Goal: Task Accomplishment & Management: Manage account settings

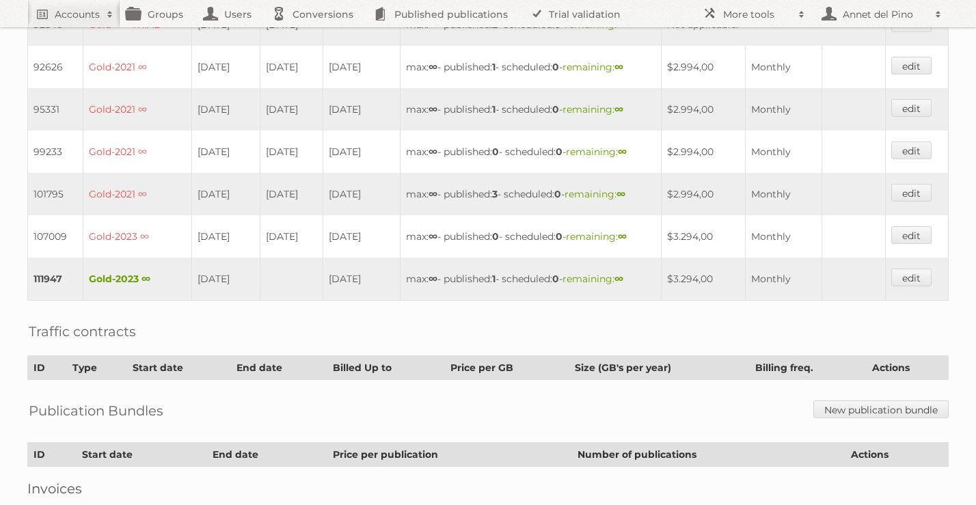
scroll to position [524, 0]
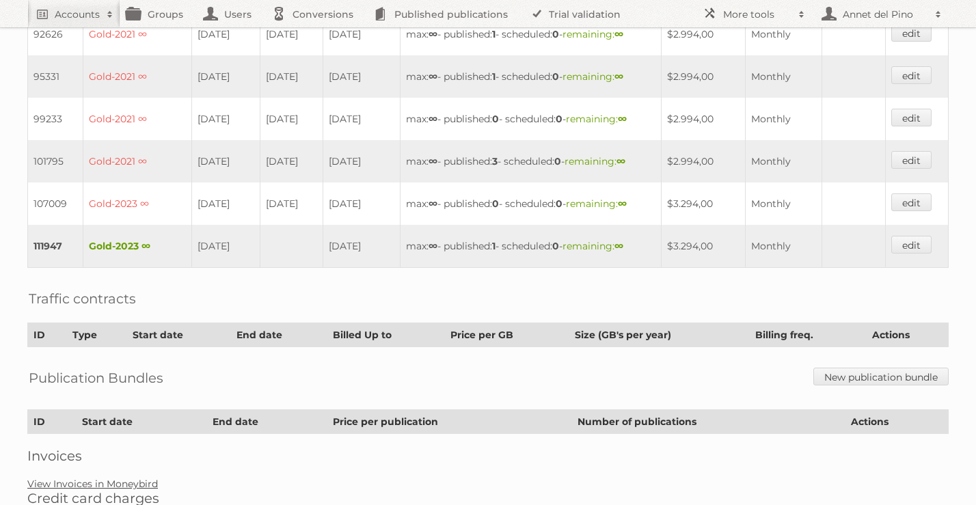
click at [102, 478] on link "View Invoices in Moneybird" at bounding box center [92, 484] width 131 height 12
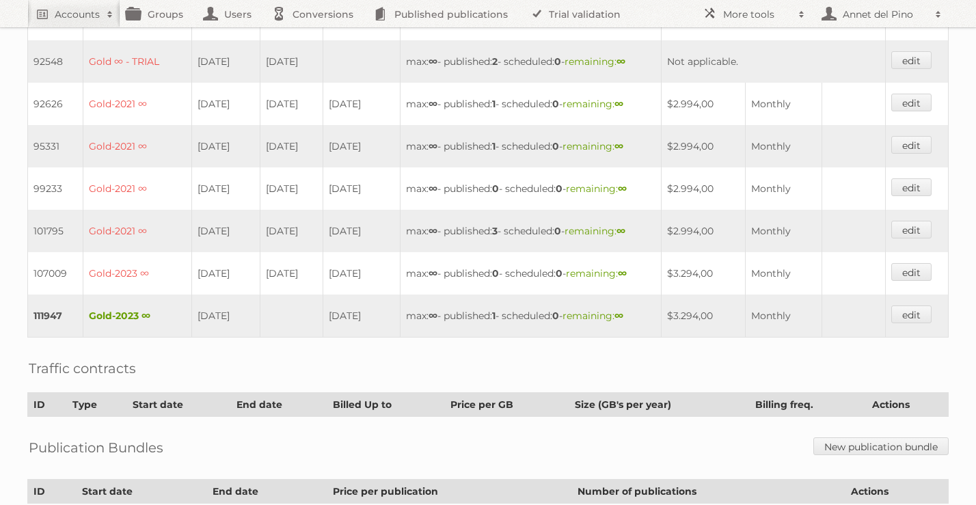
scroll to position [455, 0]
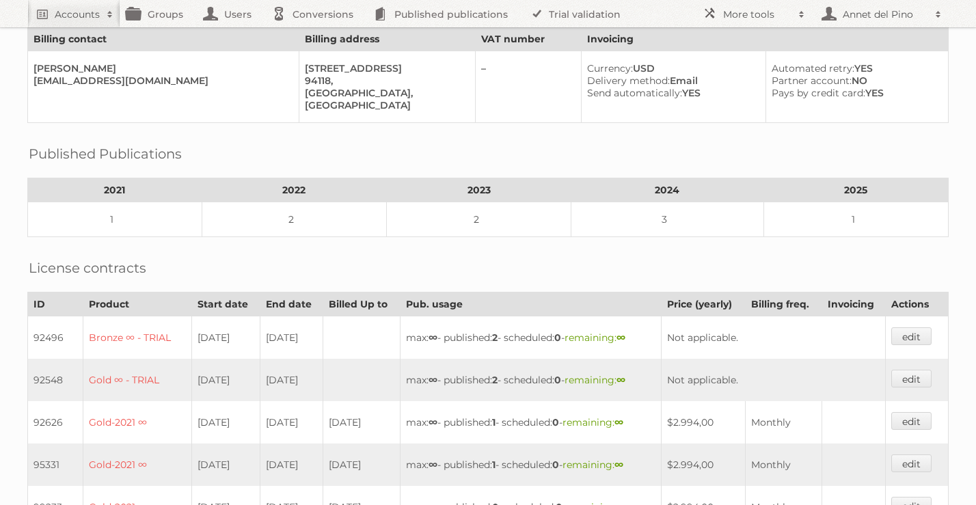
scroll to position [369, 0]
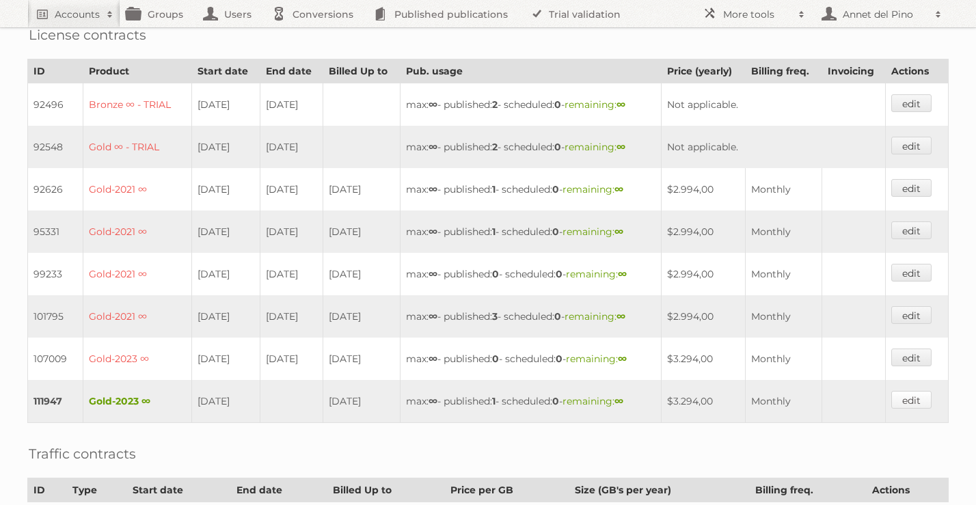
click at [908, 394] on link "edit" at bounding box center [911, 400] width 40 height 18
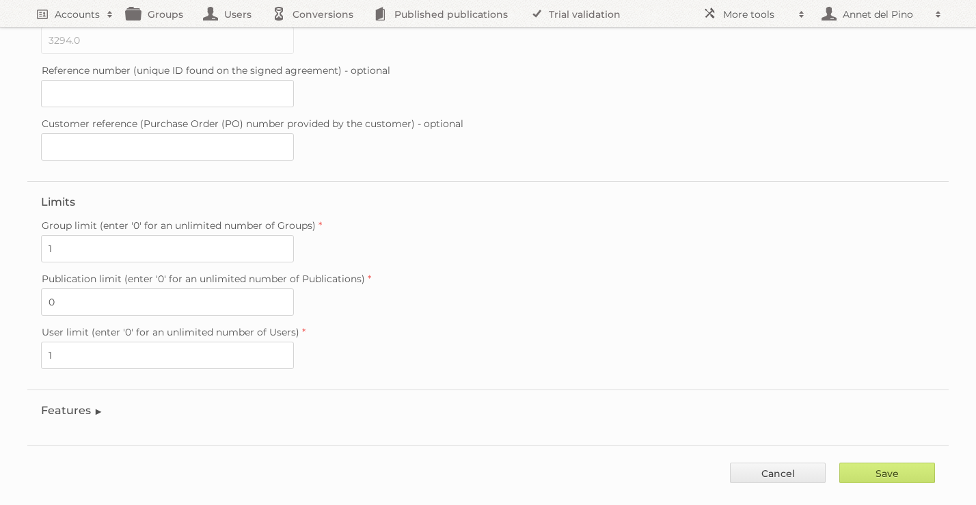
scroll to position [368, 0]
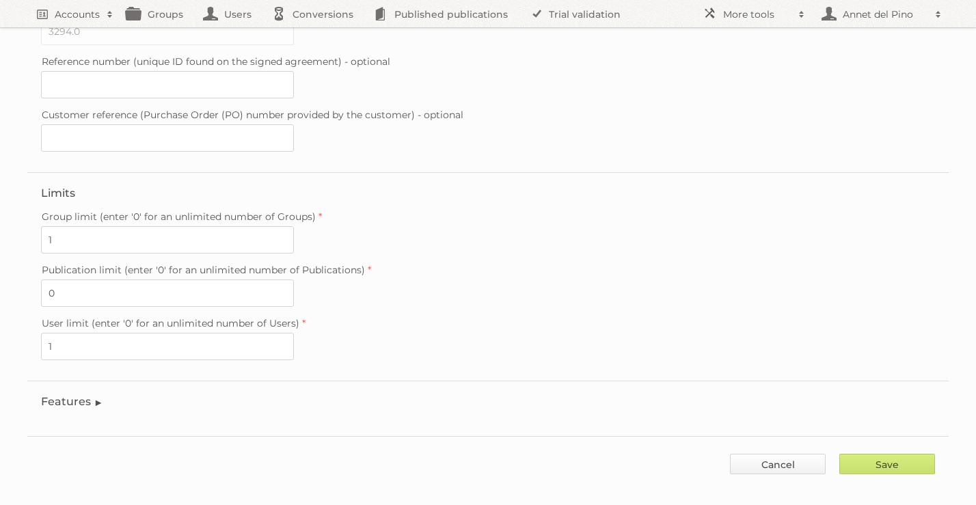
click at [764, 457] on link "Cancel" at bounding box center [778, 464] width 96 height 21
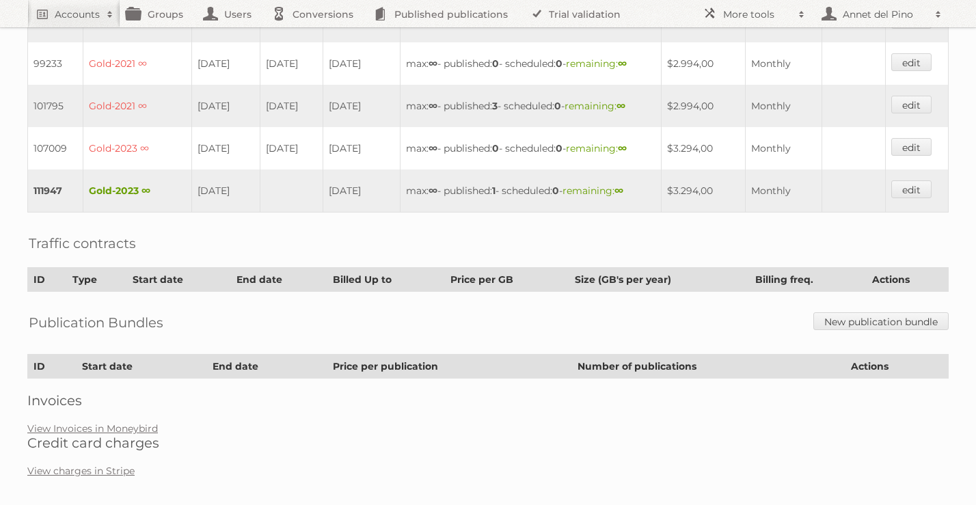
scroll to position [580, 0]
click at [126, 422] on link "View Invoices in Moneybird" at bounding box center [92, 428] width 131 height 12
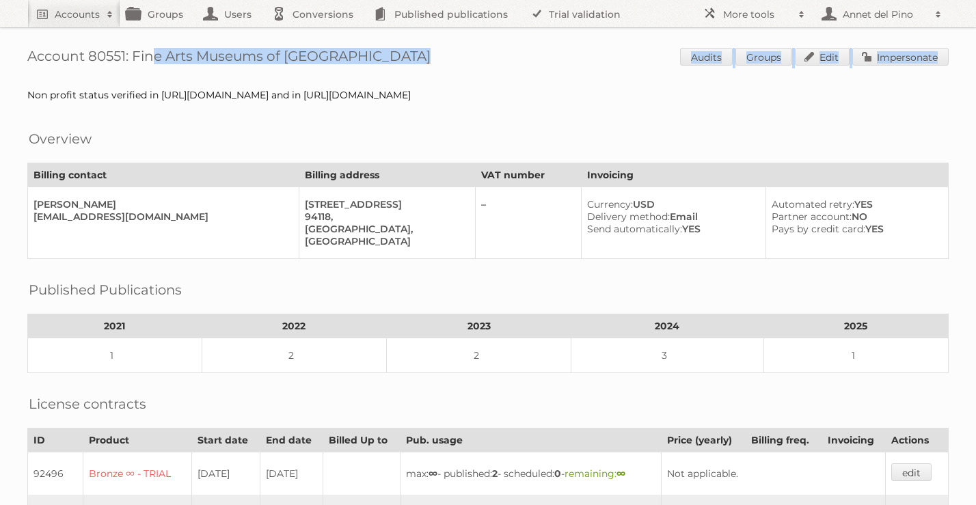
drag, startPoint x: 135, startPoint y: 57, endPoint x: 405, endPoint y: 73, distance: 270.5
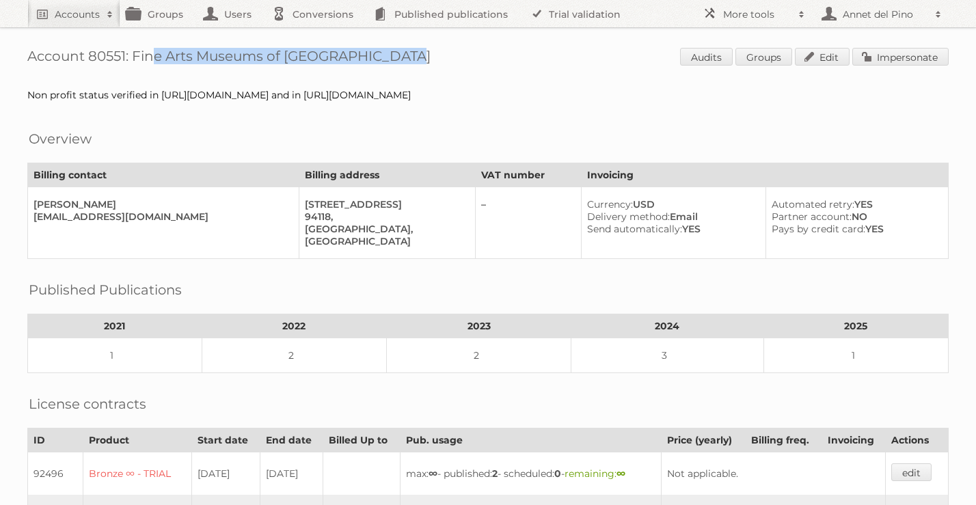
drag, startPoint x: 385, startPoint y: 61, endPoint x: 136, endPoint y: 56, distance: 248.9
click at [136, 56] on h1 "Account 80551: Fine Arts Museums of San Francisco Audits Groups Edit Impersonate" at bounding box center [488, 58] width 922 height 21
copy h1 "Fine Arts Museums of San Francisco"
click at [902, 62] on link "Impersonate" at bounding box center [900, 57] width 96 height 18
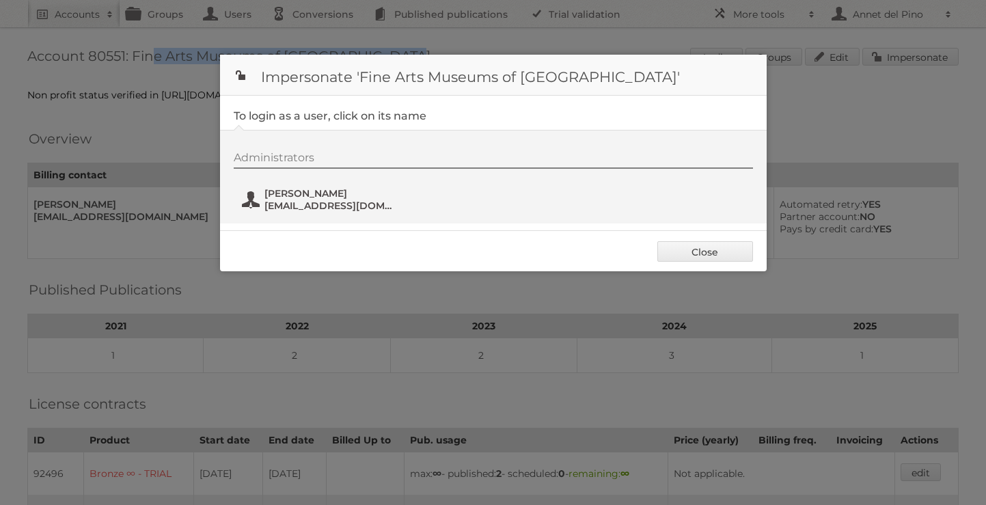
click at [351, 199] on span "Jennifer Hodapp" at bounding box center [331, 193] width 133 height 12
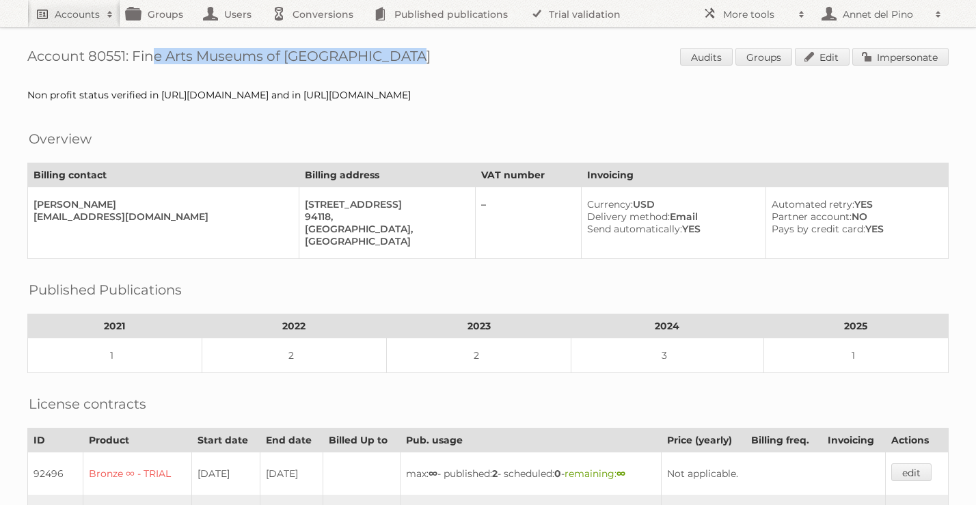
click at [109, 8] on span at bounding box center [110, 15] width 21 height 14
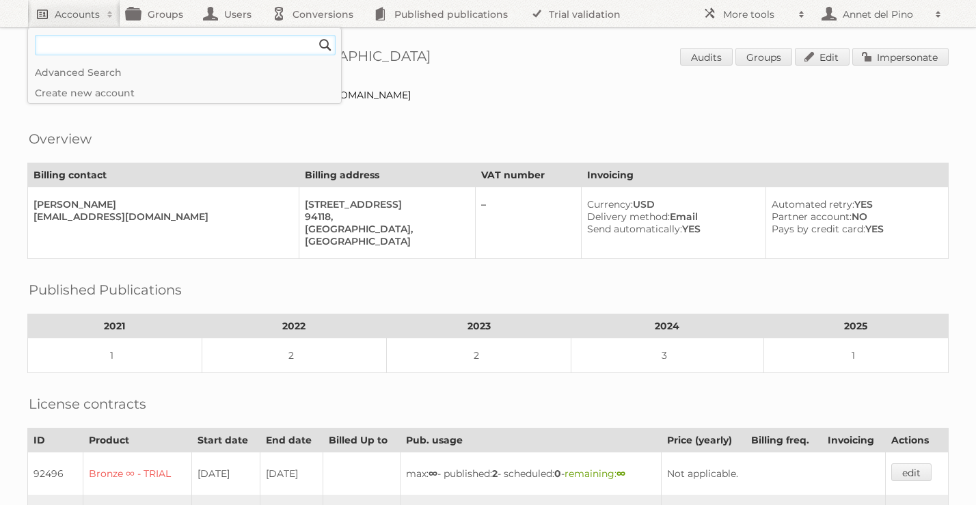
paste input"] "info@panoic.sk"
type input"] "info@panoic.sk"
click at [315, 35] on input "Search" at bounding box center [325, 45] width 21 height 21
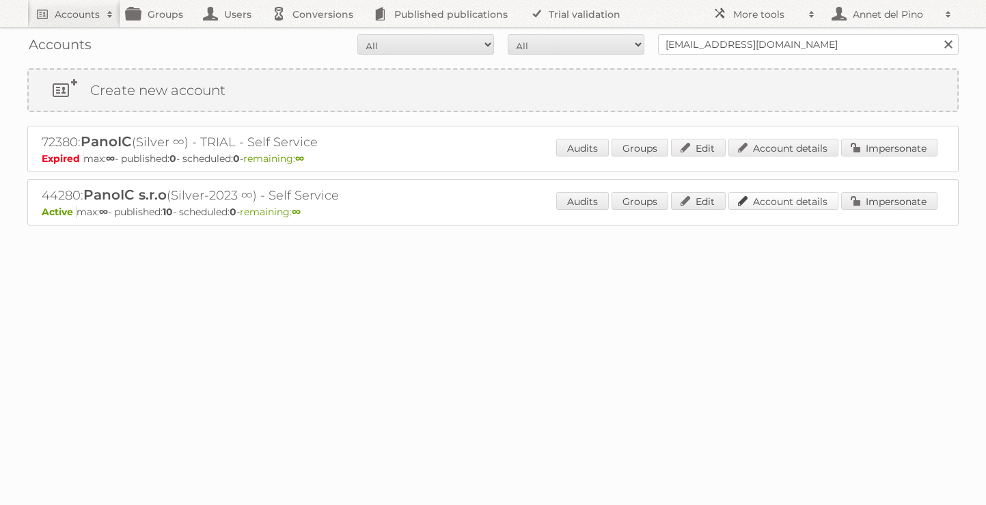
click at [766, 198] on link "Account details" at bounding box center [784, 201] width 110 height 18
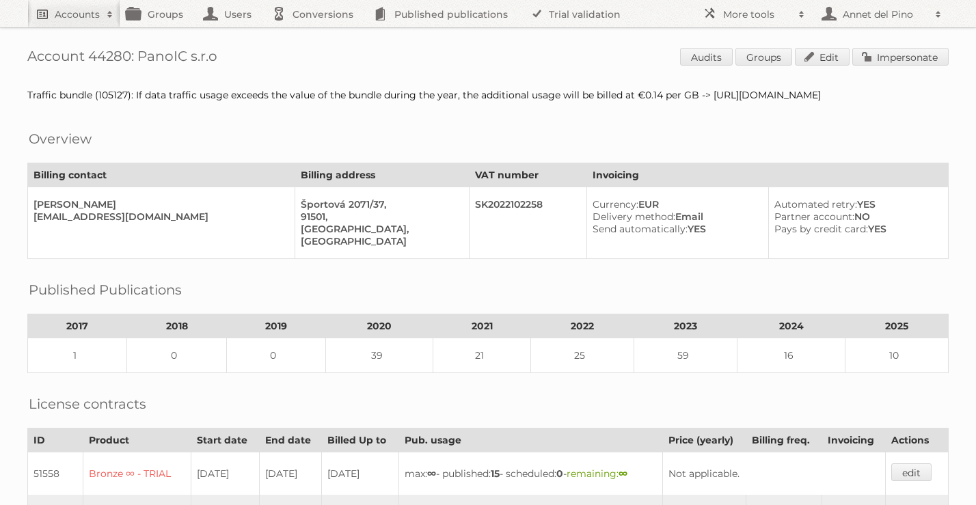
click at [53, 15] on link "Accounts" at bounding box center [73, 13] width 93 height 27
paste input"] "[PERSON_NAME][EMAIL_ADDRESS][DOMAIN_NAME]"
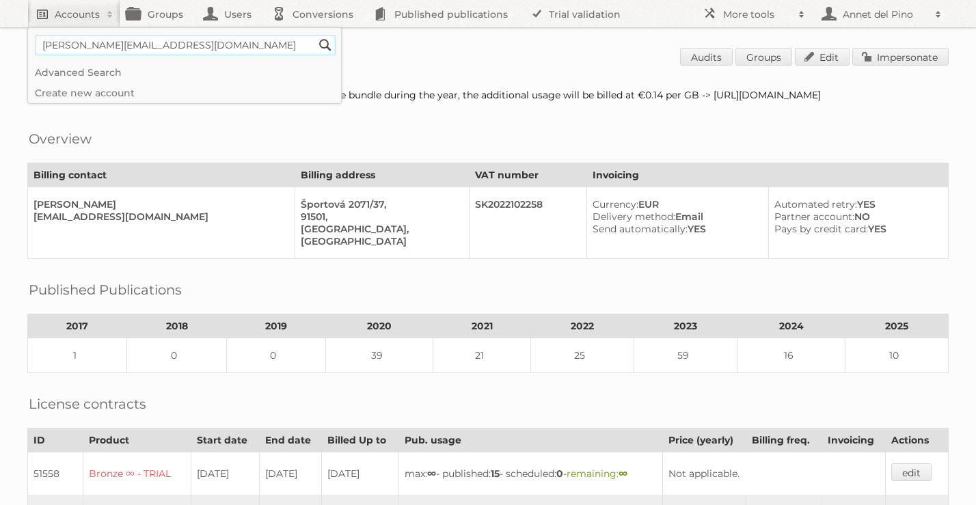
type input"] "[PERSON_NAME][EMAIL_ADDRESS][DOMAIN_NAME]"
click at [315, 35] on input "Search" at bounding box center [325, 45] width 21 height 21
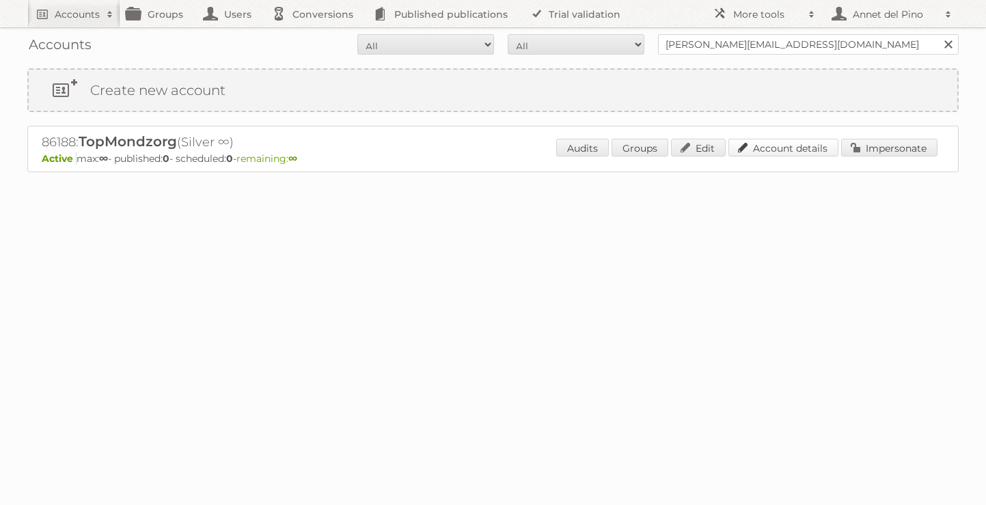
click at [759, 151] on link "Account details" at bounding box center [784, 148] width 110 height 18
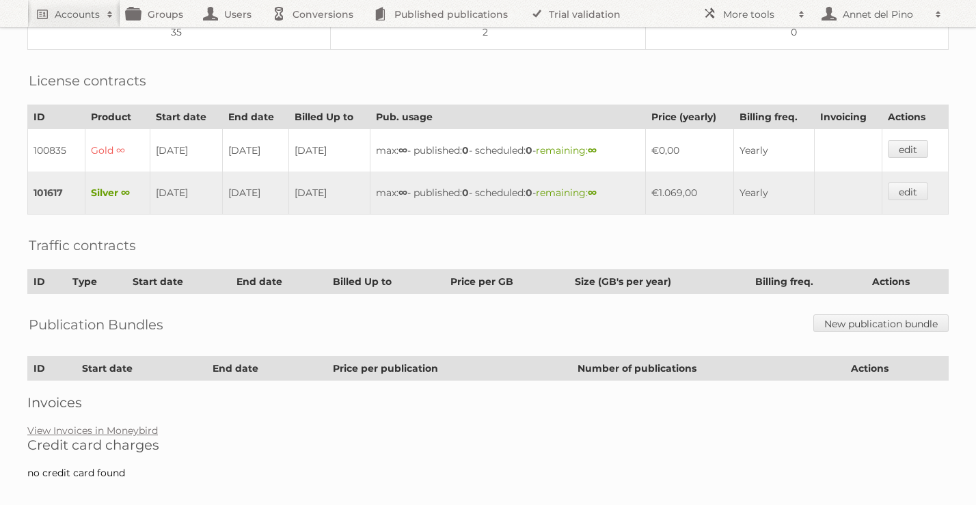
scroll to position [289, 0]
